Goal: Task Accomplishment & Management: Use online tool/utility

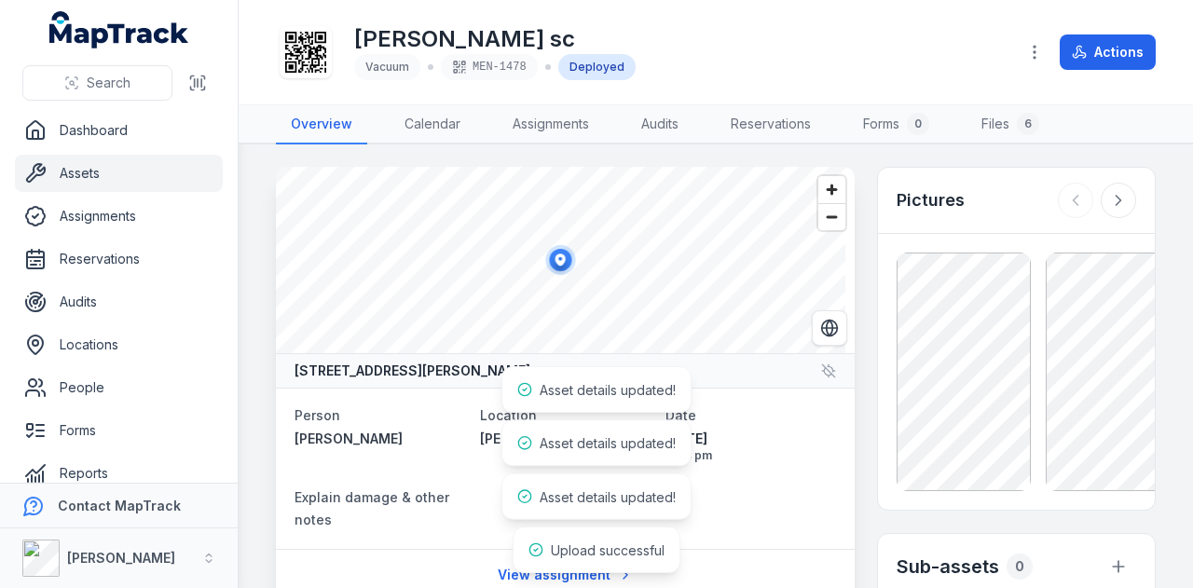
scroll to position [186, 0]
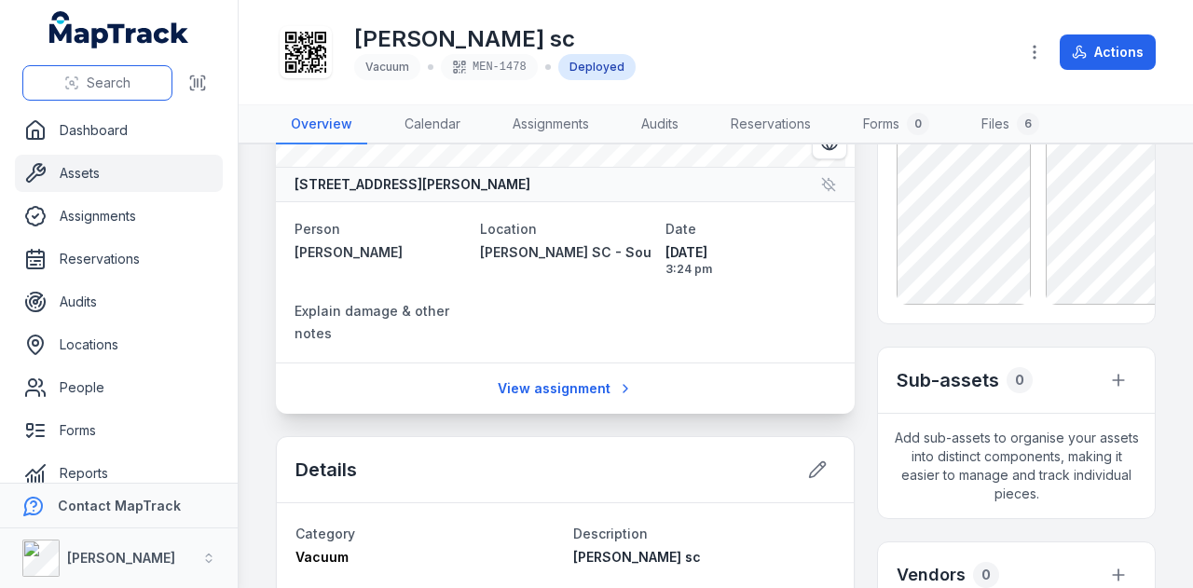
click at [125, 83] on span "Search" at bounding box center [109, 83] width 44 height 19
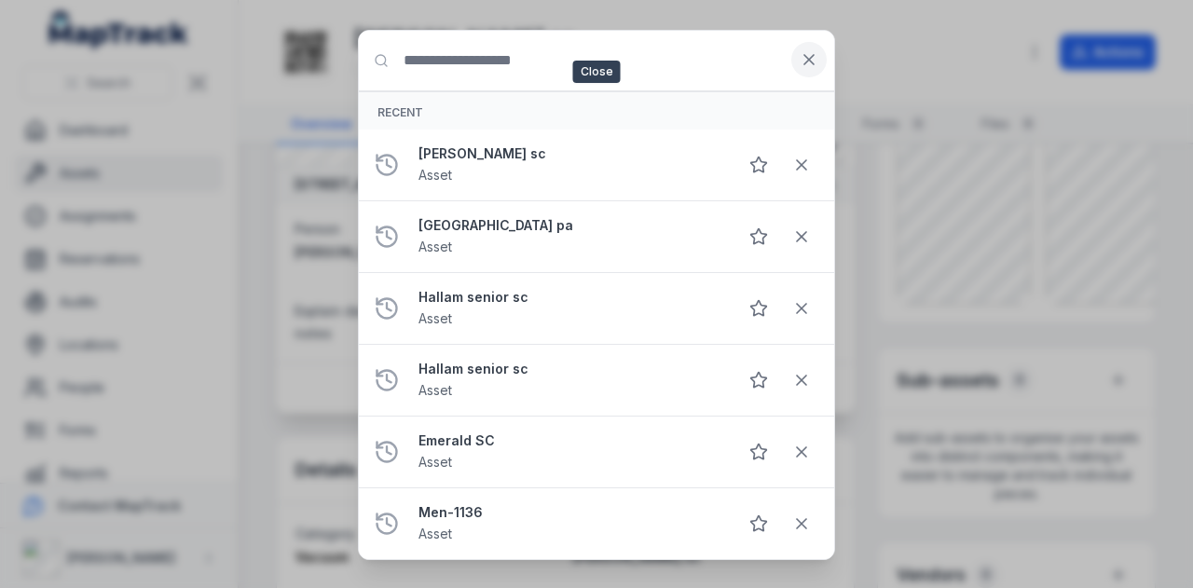
click at [811, 55] on icon at bounding box center [809, 59] width 19 height 19
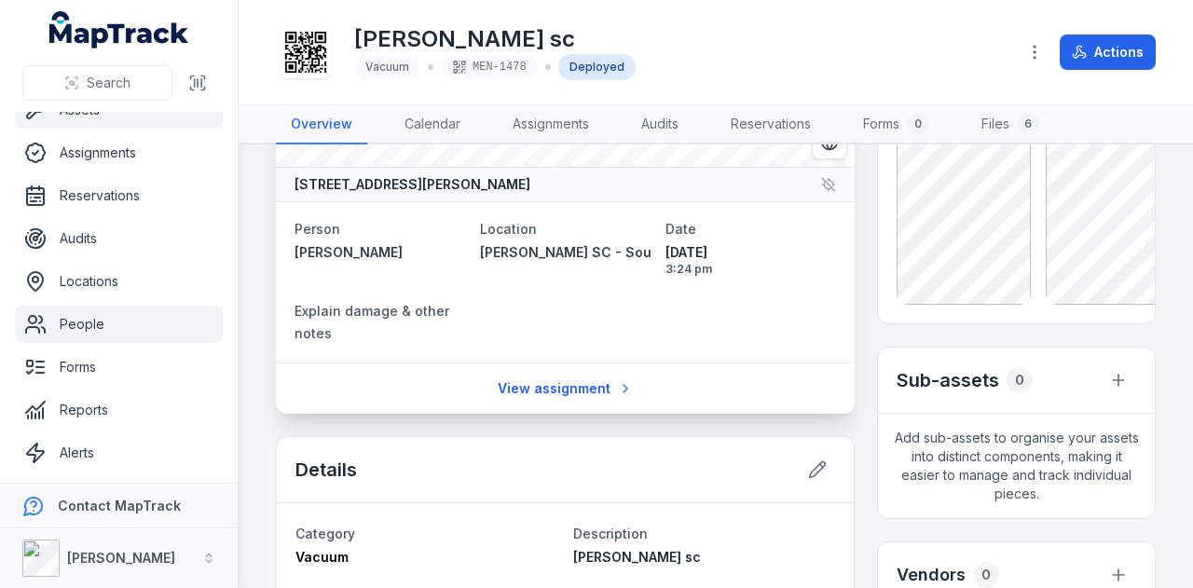
scroll to position [93, 0]
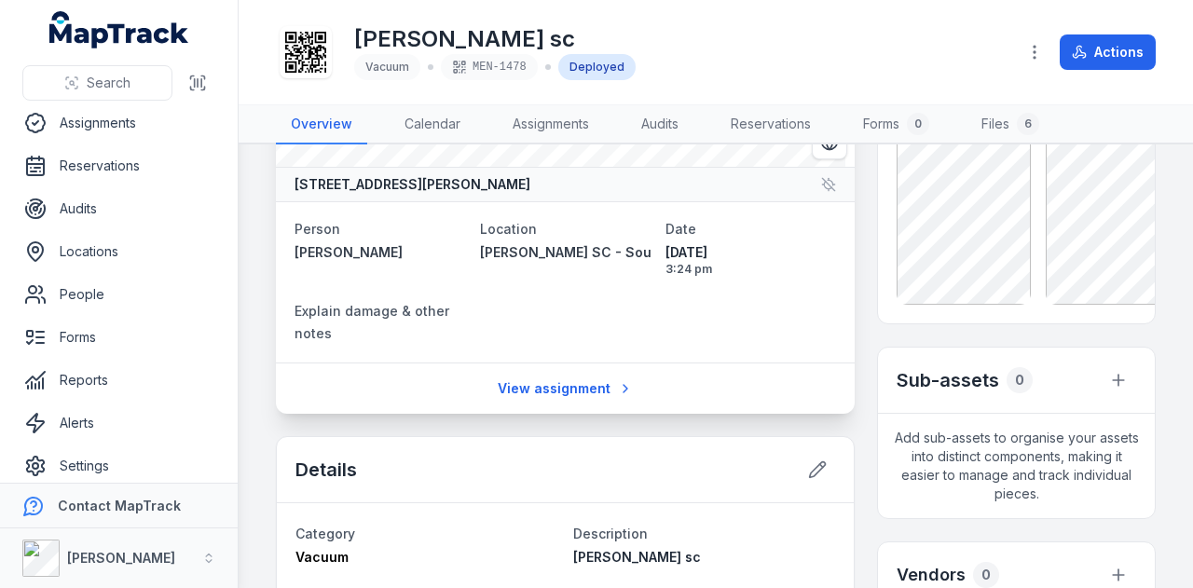
click at [106, 274] on ul "Dashboard Assets Assignments Reservations Audits Locations People Forms Reports…" at bounding box center [119, 252] width 208 height 466
click at [110, 255] on link "Locations" at bounding box center [119, 251] width 208 height 37
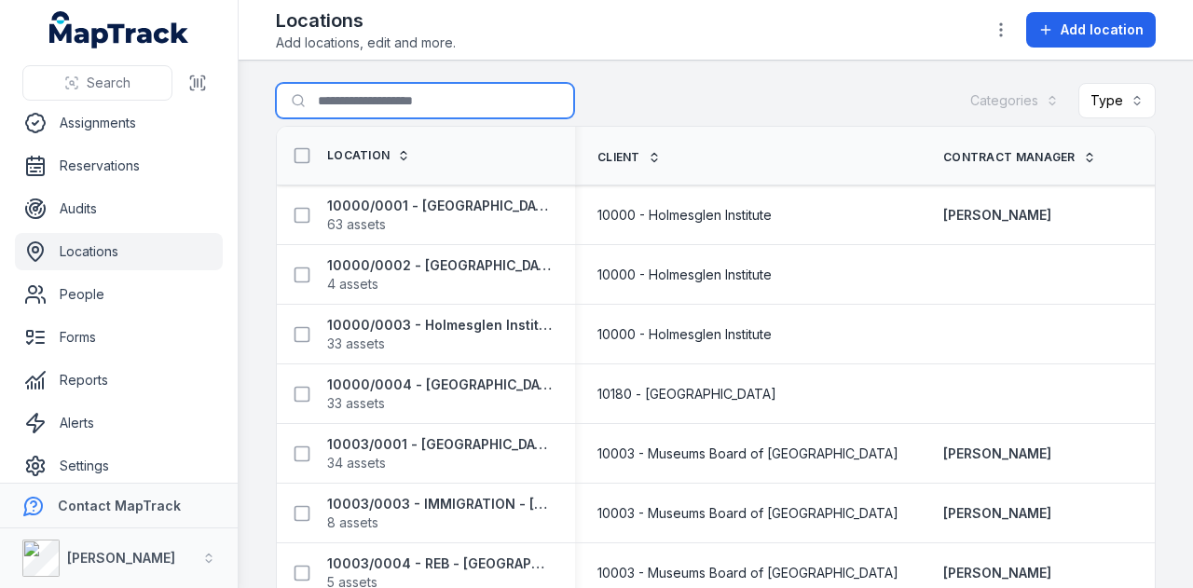
click at [407, 107] on input "Search for locations" at bounding box center [425, 100] width 298 height 35
type input "******"
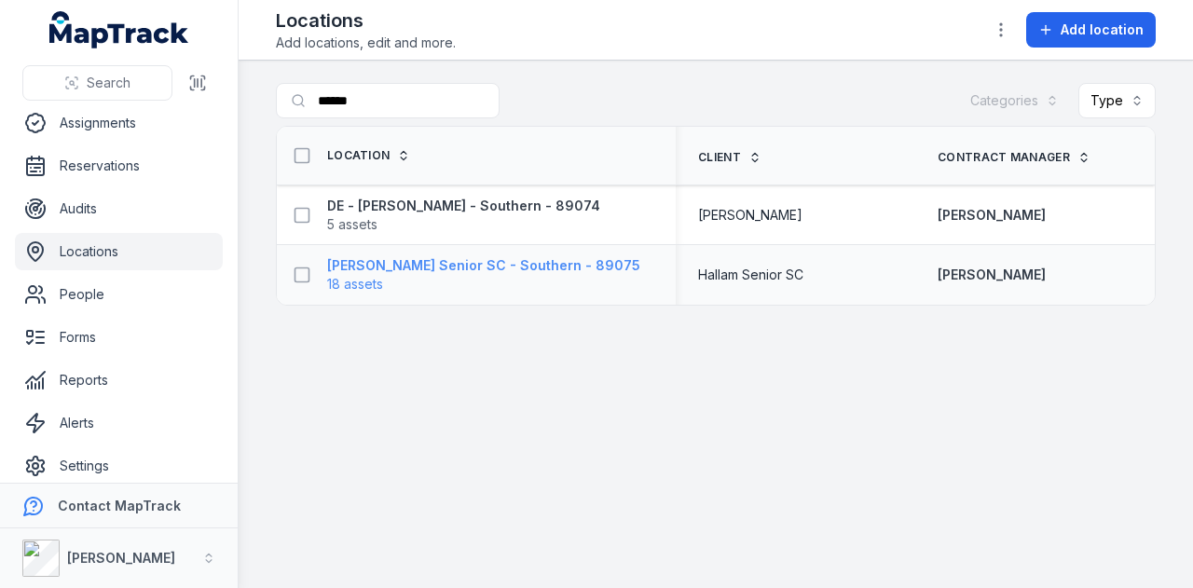
click at [472, 269] on strong "[PERSON_NAME] Senior SC - Southern - 89075" at bounding box center [483, 265] width 313 height 19
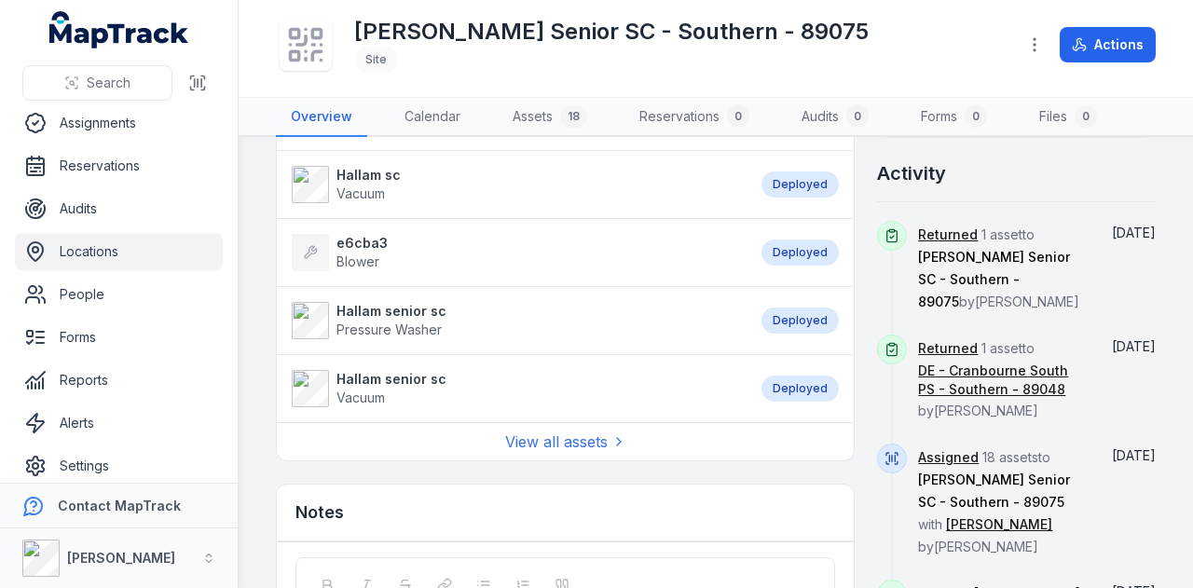
scroll to position [1119, 0]
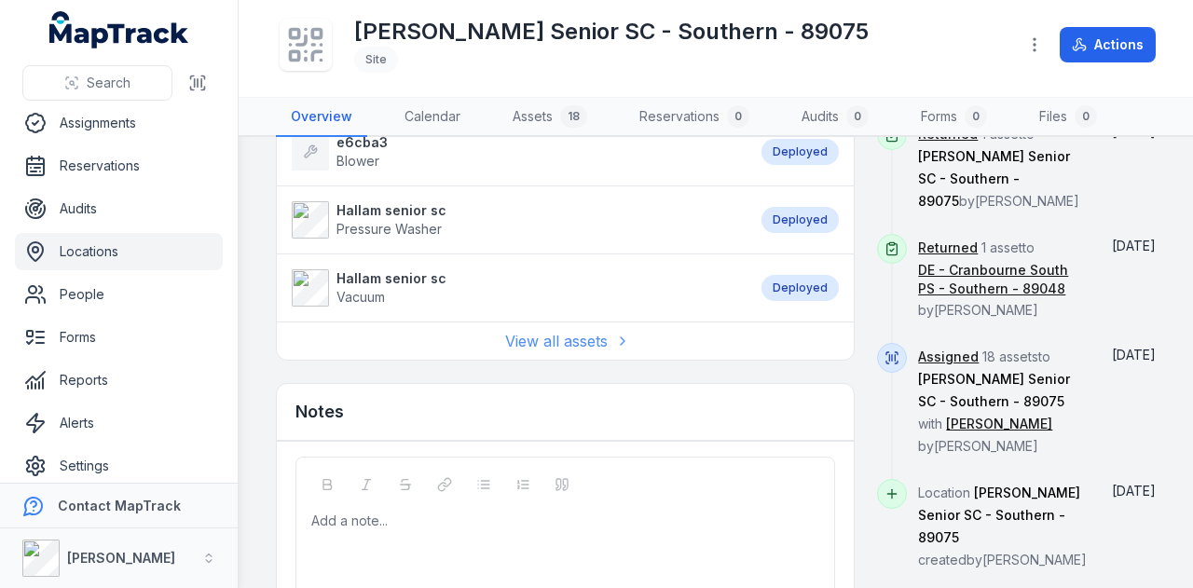
click at [561, 330] on link "View all assets" at bounding box center [565, 341] width 121 height 22
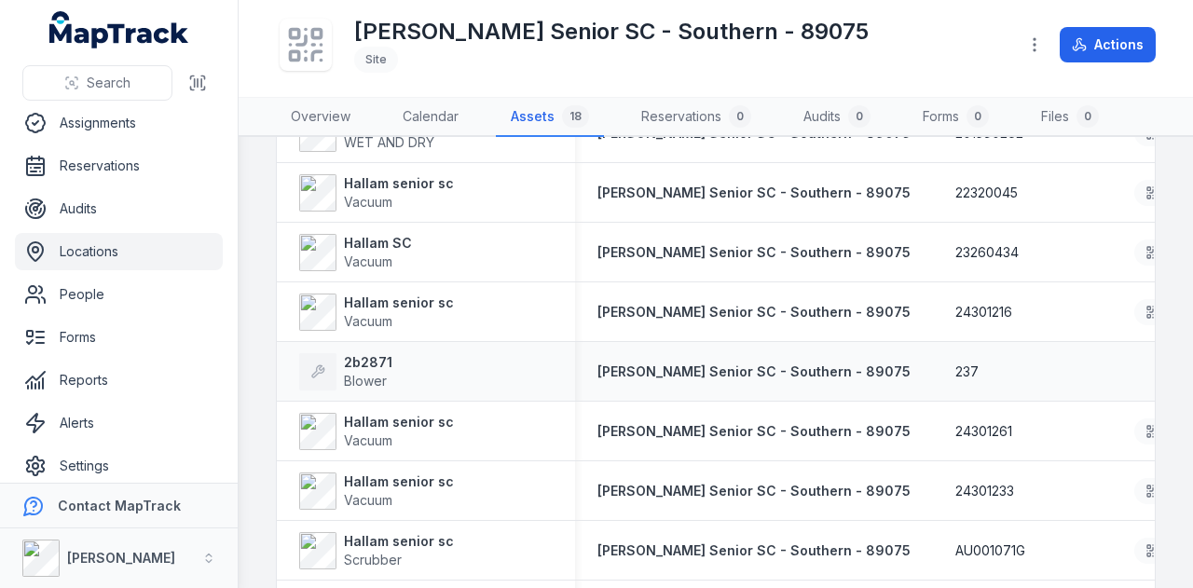
scroll to position [675, 0]
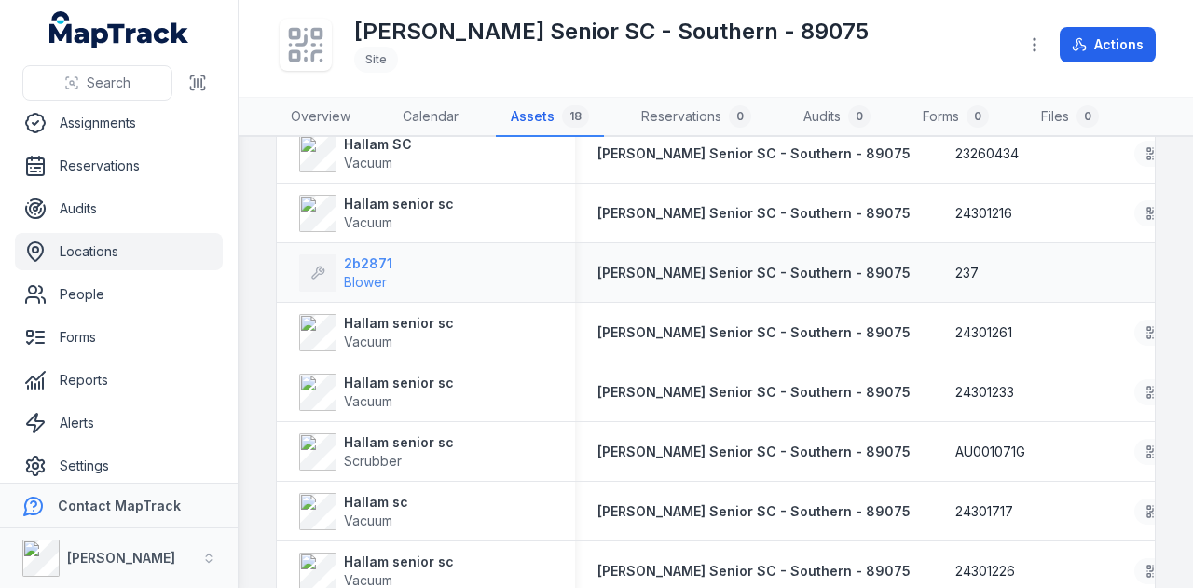
click at [362, 269] on strong "2b2871" at bounding box center [368, 264] width 48 height 19
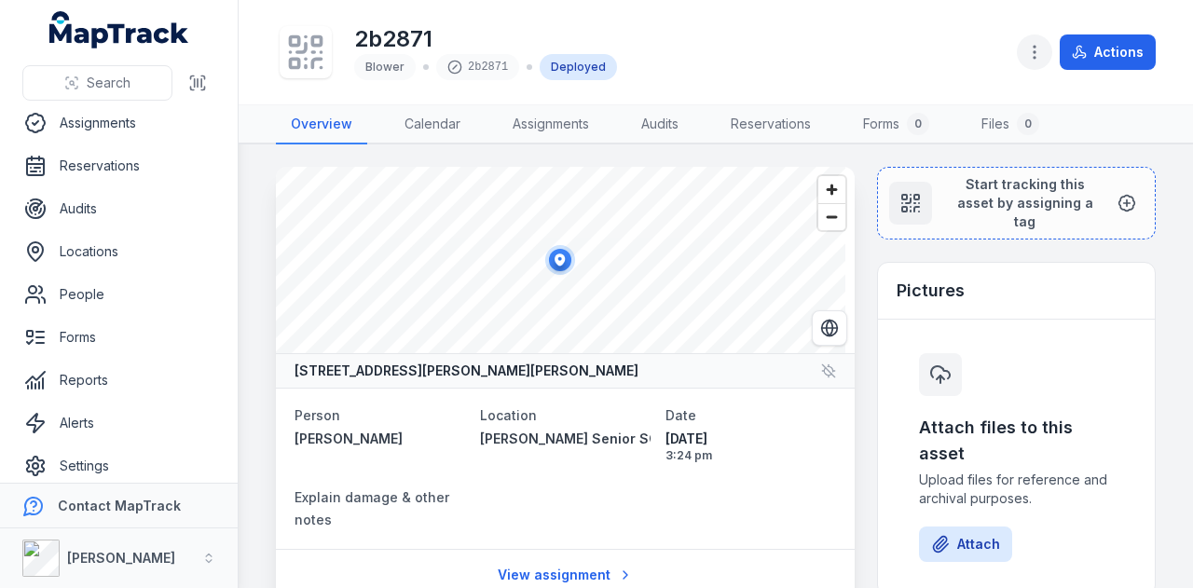
click at [1035, 53] on icon "button" at bounding box center [1035, 52] width 19 height 19
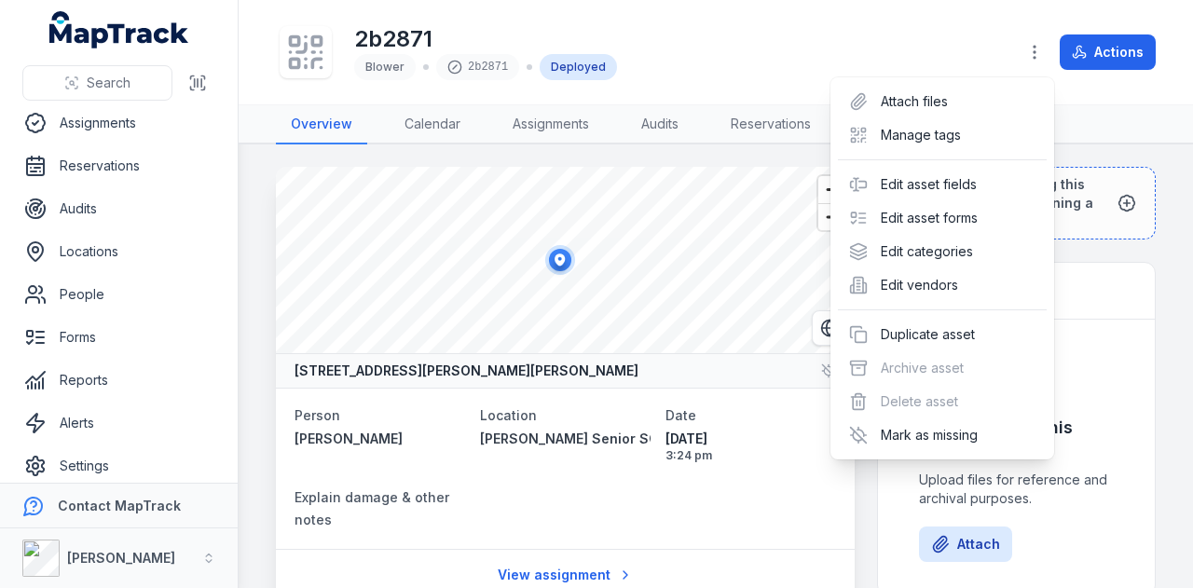
click at [910, 7] on div "2b2871 Blower 2b2871 Deployed Actions" at bounding box center [716, 52] width 880 height 90
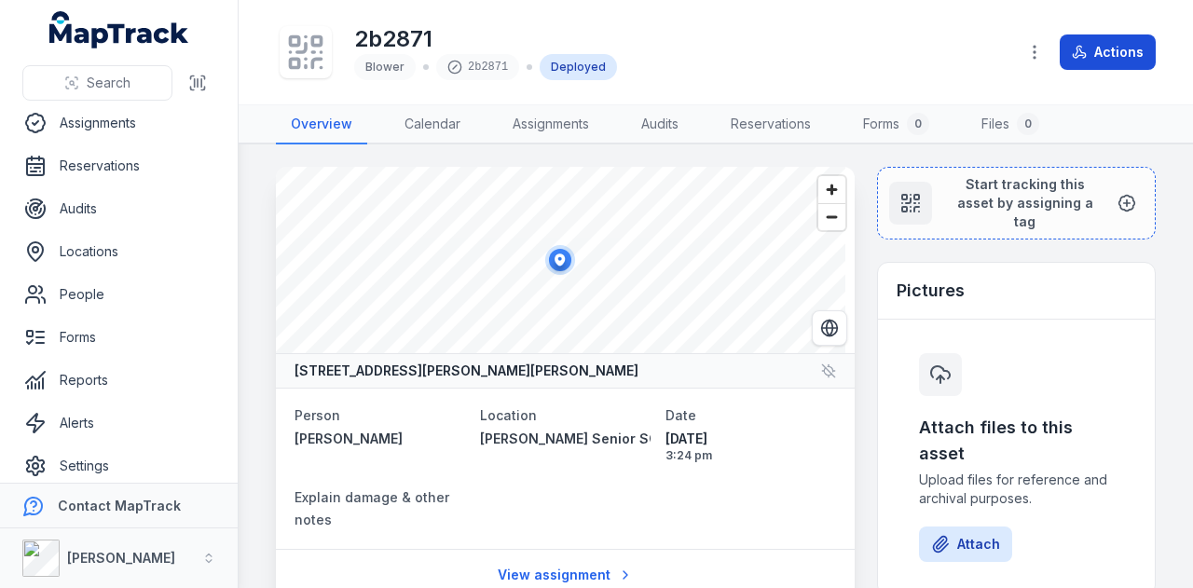
click at [1097, 59] on button "Actions" at bounding box center [1108, 51] width 96 height 35
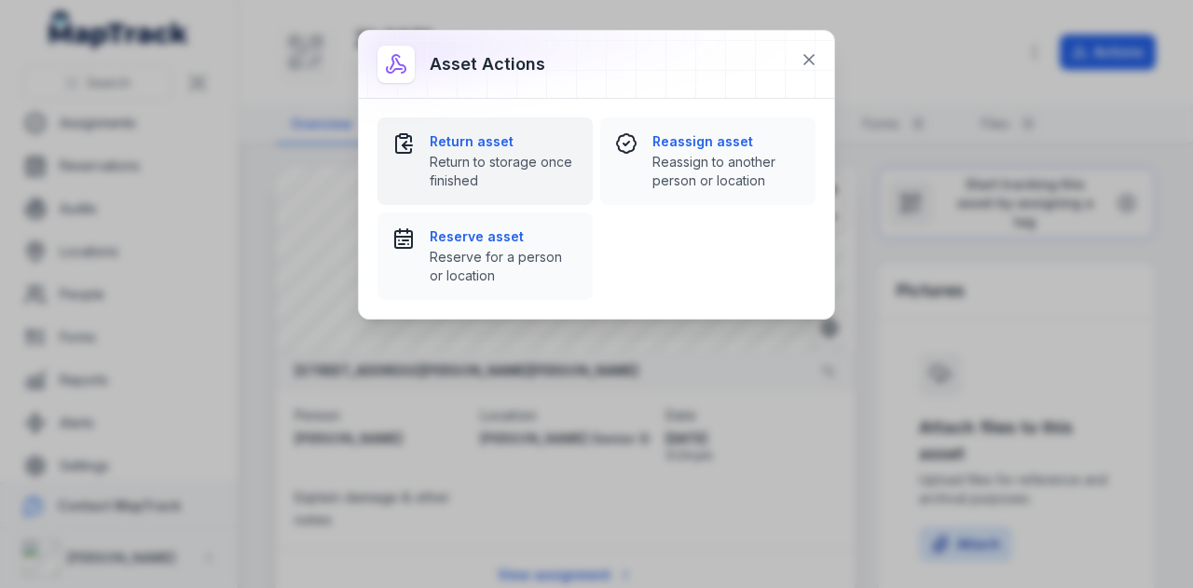
click at [518, 159] on span "Return to storage once finished" at bounding box center [504, 171] width 148 height 37
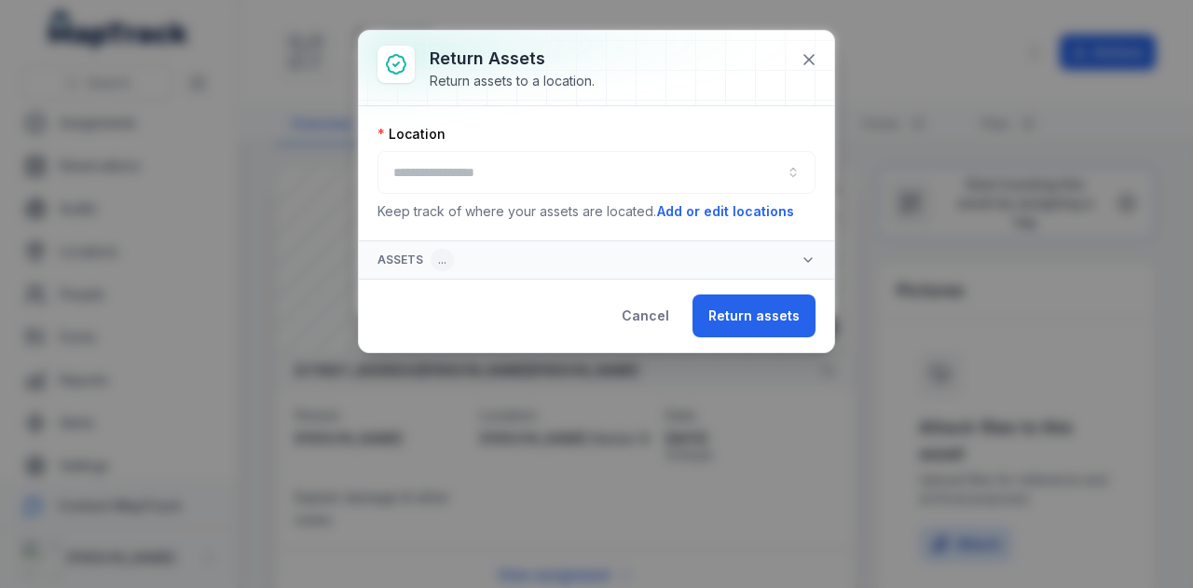
click at [574, 171] on div at bounding box center [597, 172] width 438 height 43
click at [544, 182] on button "button" at bounding box center [597, 172] width 438 height 43
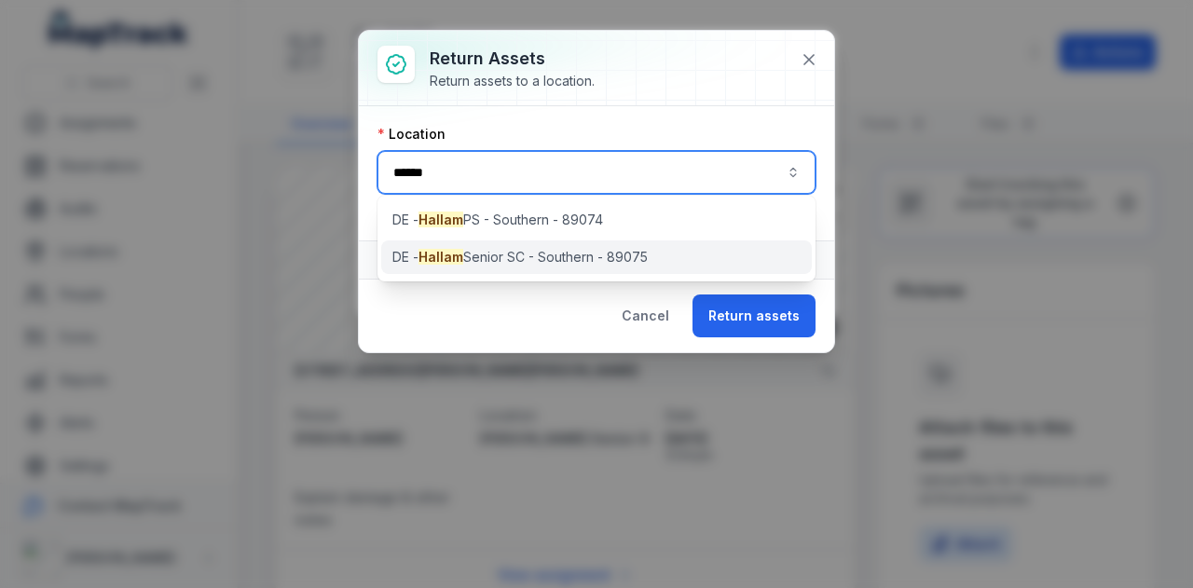
type input "******"
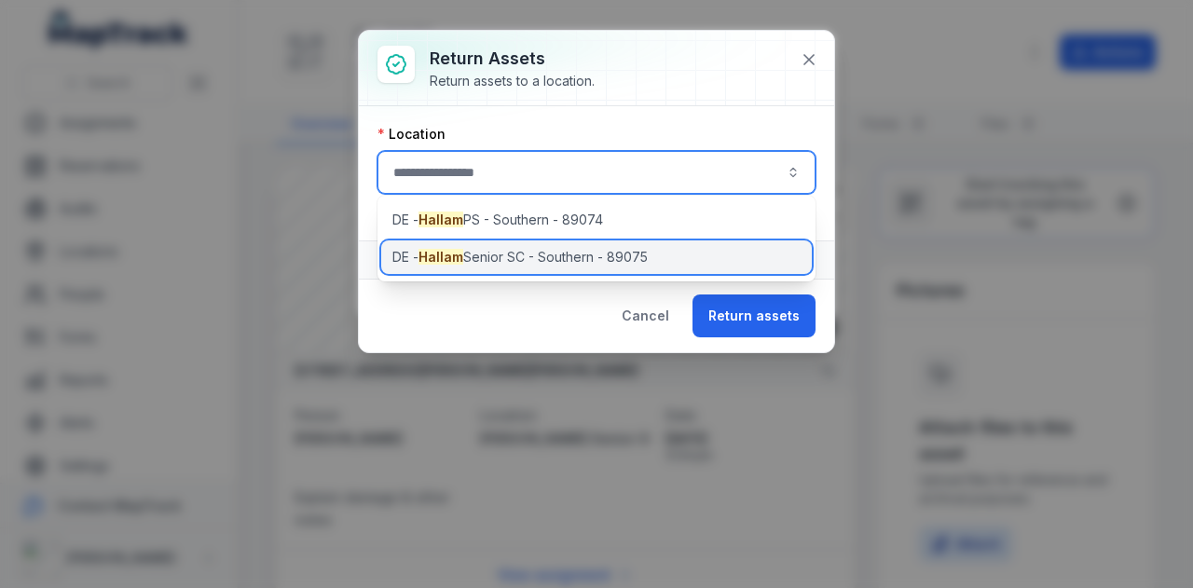
click at [614, 260] on span "[PERSON_NAME] Senior SC - Southern - 89075" at bounding box center [520, 257] width 255 height 19
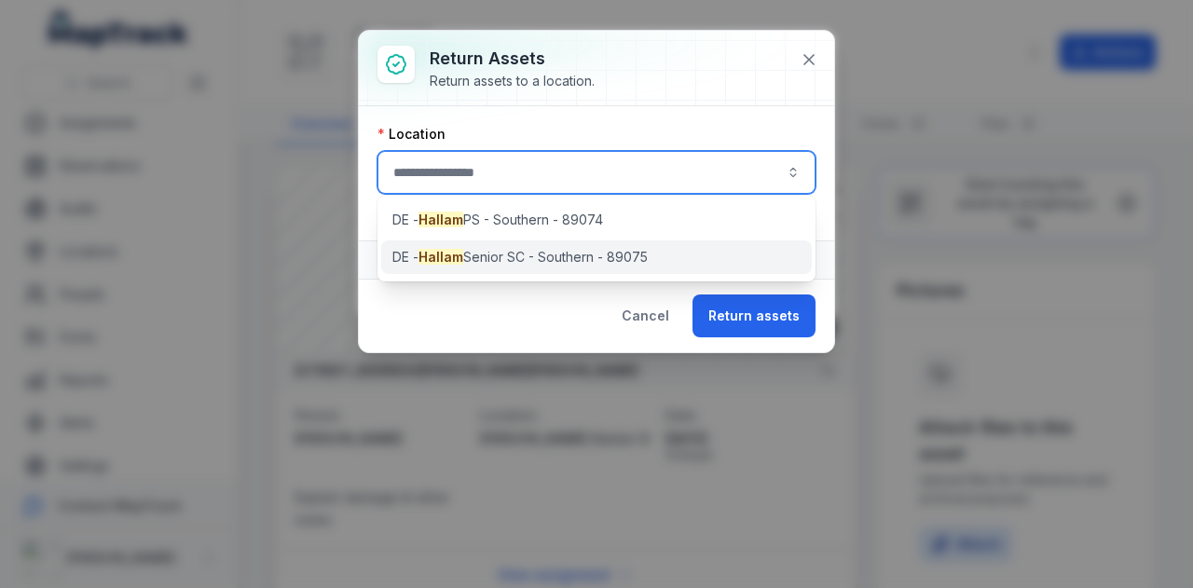
type input "**********"
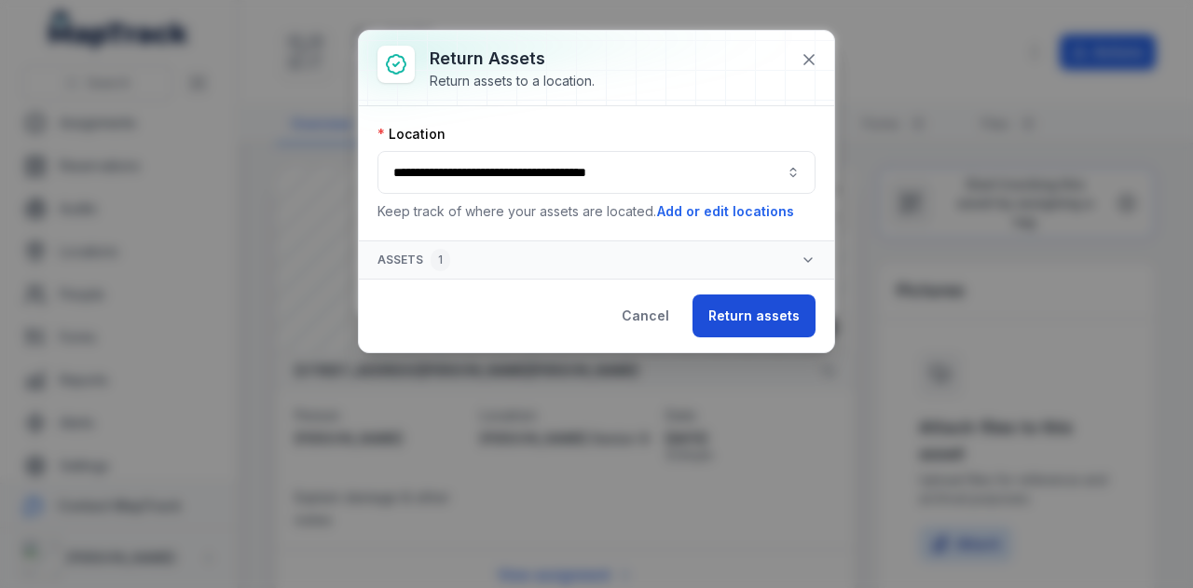
click at [746, 318] on button "Return assets" at bounding box center [754, 316] width 123 height 43
